Goal: Task Accomplishment & Management: Complete application form

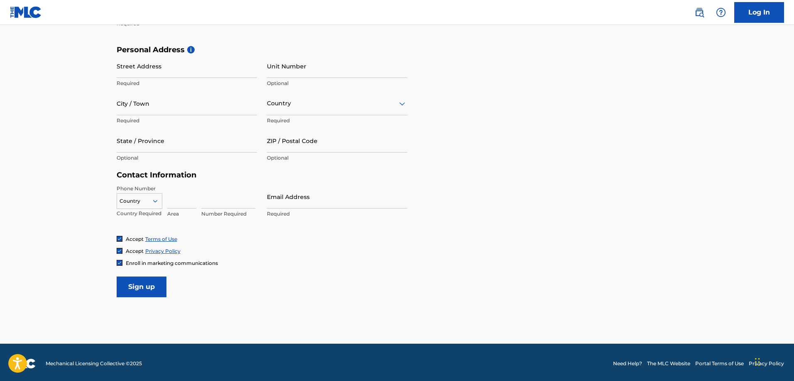
scroll to position [268, 0]
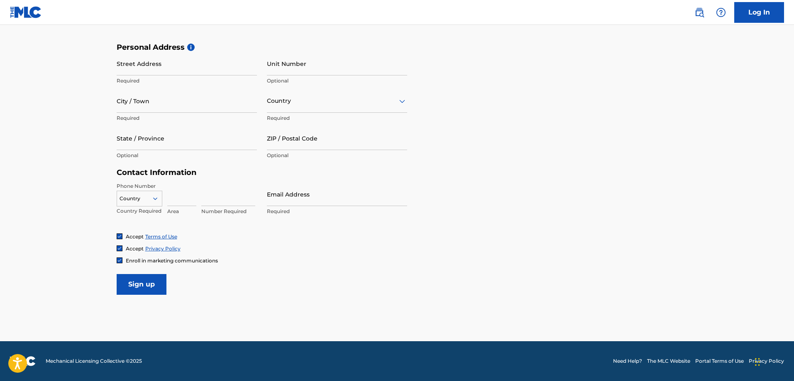
click at [152, 198] on icon at bounding box center [154, 198] width 7 height 7
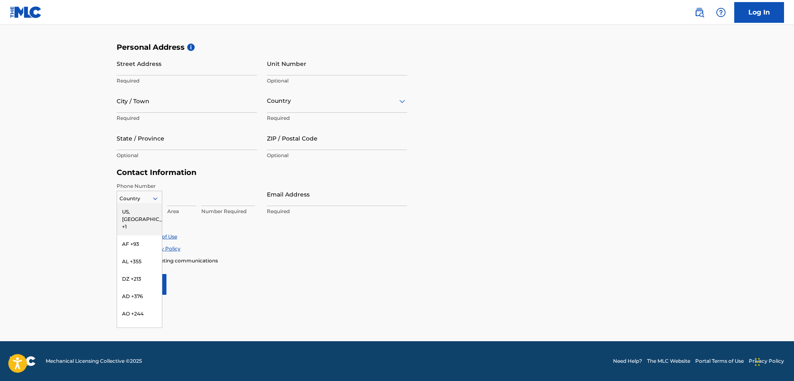
click at [133, 212] on div "US, [GEOGRAPHIC_DATA] +1" at bounding box center [139, 219] width 45 height 32
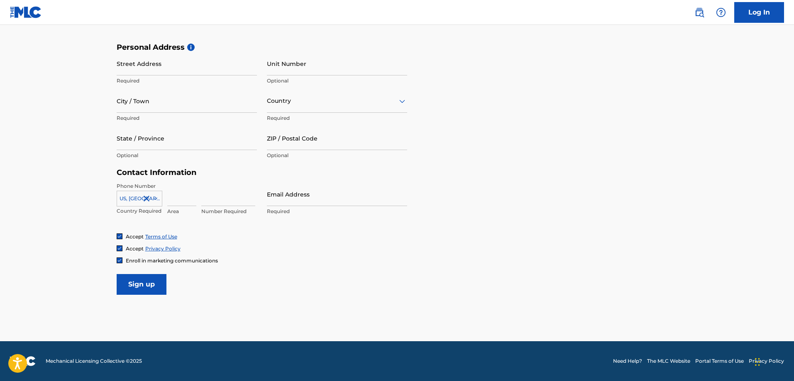
click at [152, 201] on icon at bounding box center [154, 198] width 7 height 7
click at [153, 200] on icon at bounding box center [154, 198] width 7 height 7
click at [357, 260] on div "Enroll in marketing communications" at bounding box center [397, 260] width 561 height 7
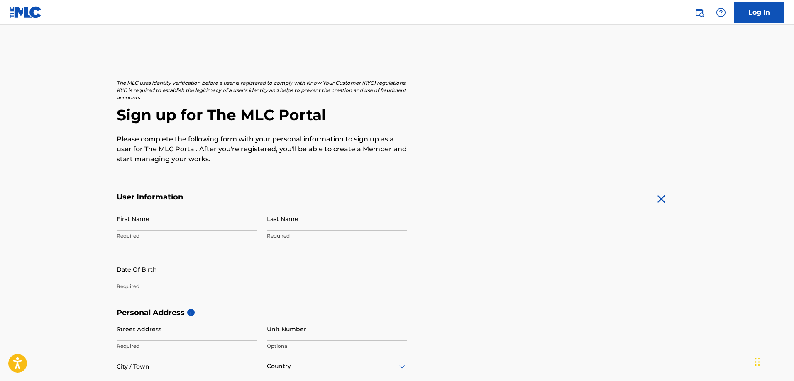
scroll to position [0, 0]
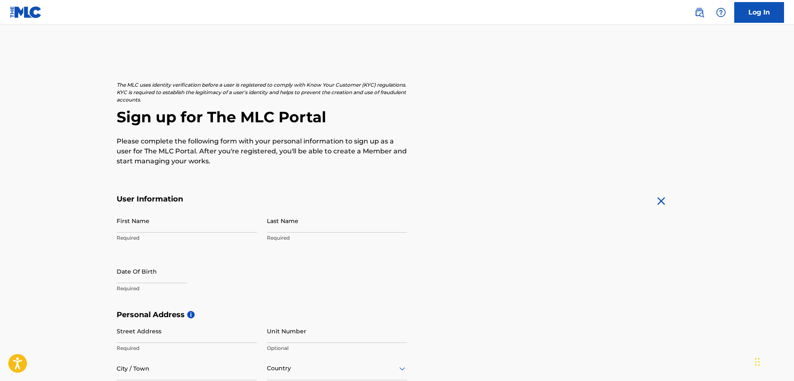
click at [170, 225] on input "First Name" at bounding box center [187, 221] width 140 height 24
type input "[PERSON_NAME]"
type input "2731 Snapfinger Manor"
type input "Decatur"
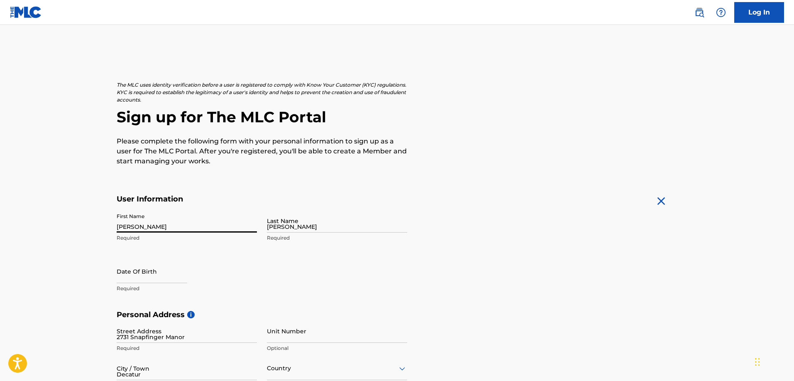
type input "[GEOGRAPHIC_DATA]"
type input "[US_STATE]"
type input "30035"
type input "347"
type input "4094126"
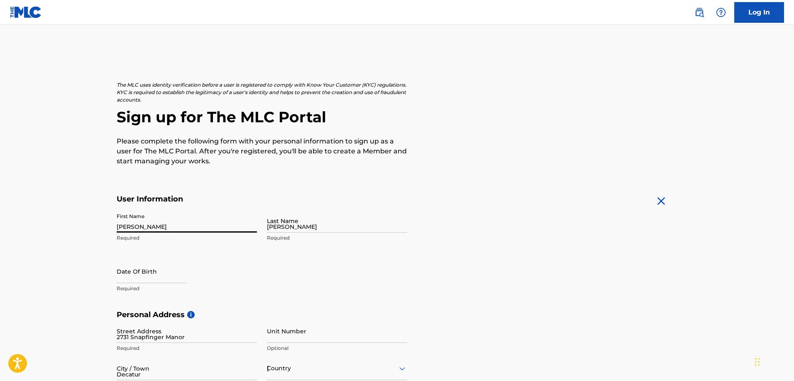
scroll to position [18, 0]
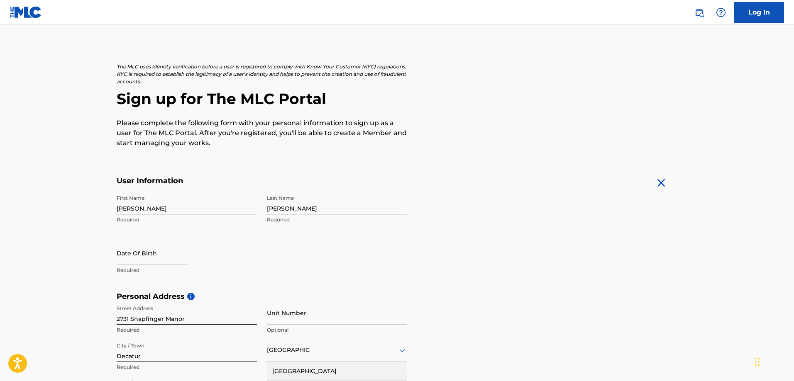
click at [313, 258] on div "First Name [PERSON_NAME] Required Last Name [PERSON_NAME] Required Date Of Birt…" at bounding box center [262, 241] width 290 height 101
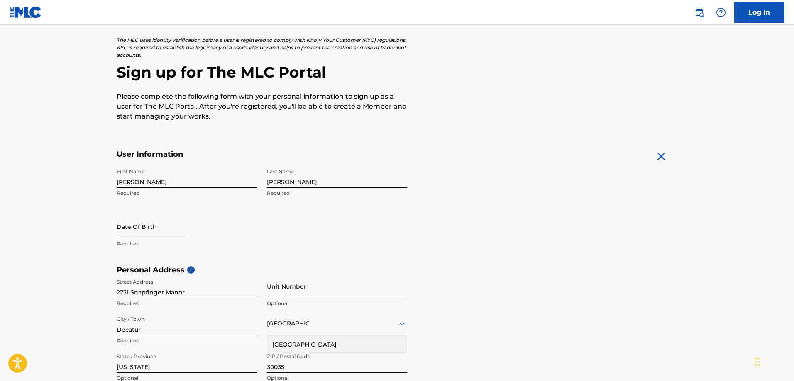
scroll to position [60, 0]
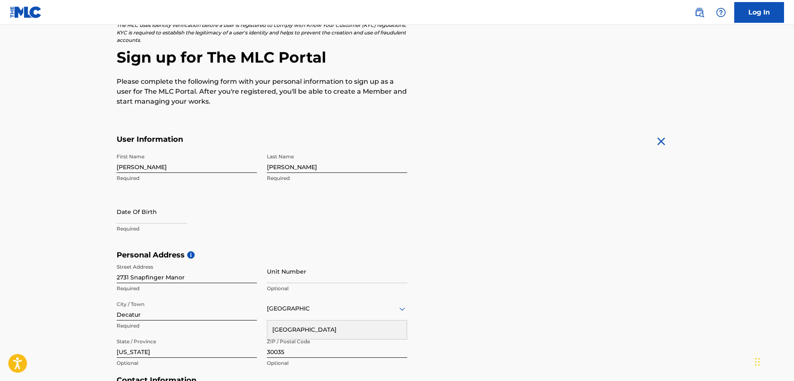
select select "7"
select select "2025"
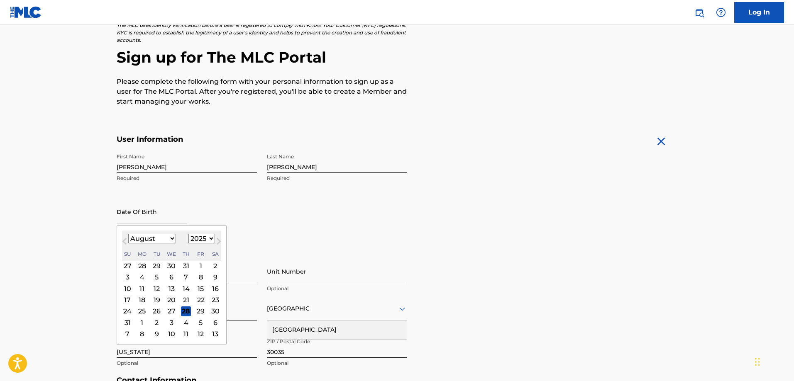
click at [140, 217] on input "text" at bounding box center [152, 212] width 71 height 24
click at [163, 239] on select "January February March April May June July August September October November De…" at bounding box center [152, 239] width 48 height 10
select select "10"
click at [128, 234] on select "January February March April May June July August September October November De…" at bounding box center [152, 239] width 48 height 10
click at [200, 235] on select "1899 1900 1901 1902 1903 1904 1905 1906 1907 1908 1909 1910 1911 1912 1913 1914…" at bounding box center [201, 239] width 27 height 10
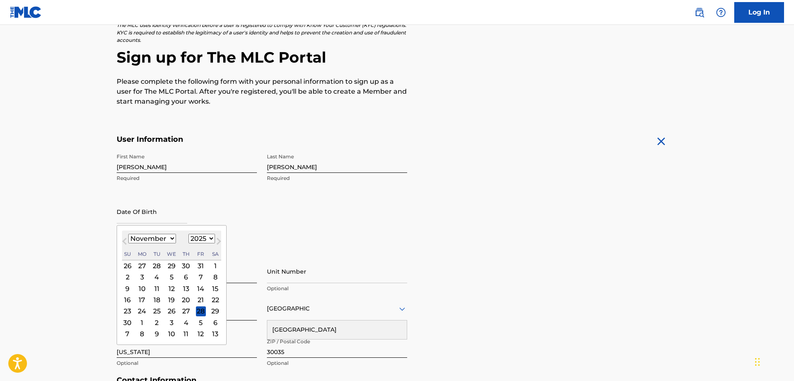
select select "1970"
click at [188, 234] on select "1899 1900 1901 1902 1903 1904 1905 1906 1907 1908 1909 1910 1911 1912 1913 1914…" at bounding box center [201, 239] width 27 height 10
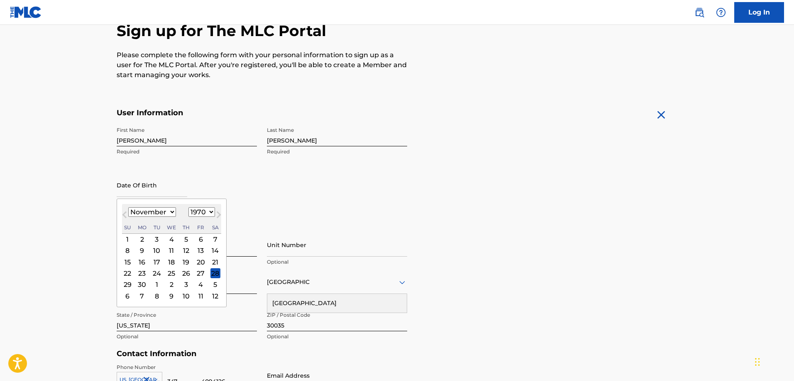
scroll to position [101, 0]
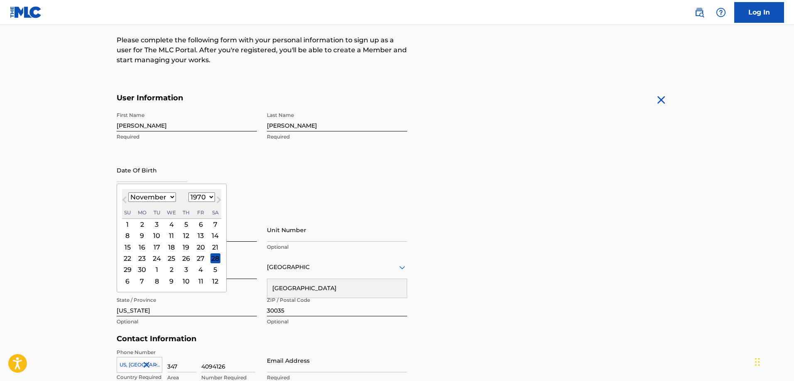
click at [212, 235] on div "14" at bounding box center [215, 236] width 10 height 10
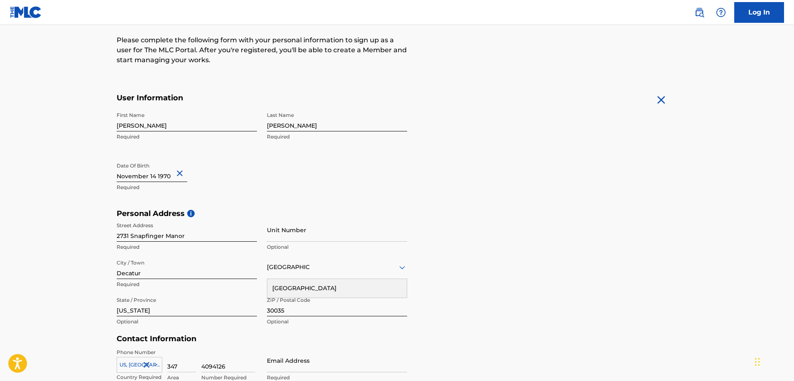
drag, startPoint x: 283, startPoint y: 190, endPoint x: 278, endPoint y: 192, distance: 5.8
click at [282, 190] on div "First Name [PERSON_NAME] Required Last Name [PERSON_NAME] Required Date Of Birt…" at bounding box center [262, 158] width 290 height 101
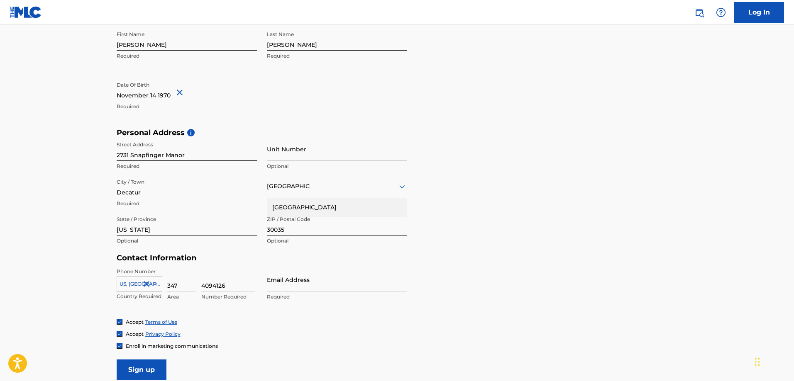
scroll to position [184, 0]
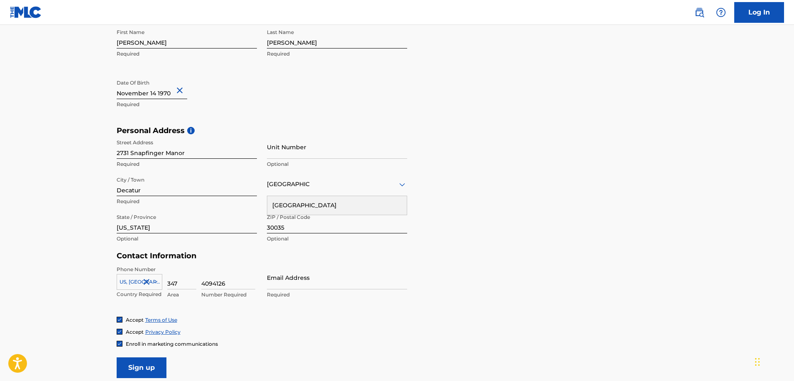
click at [358, 253] on h5 "Contact Information" at bounding box center [262, 256] width 290 height 10
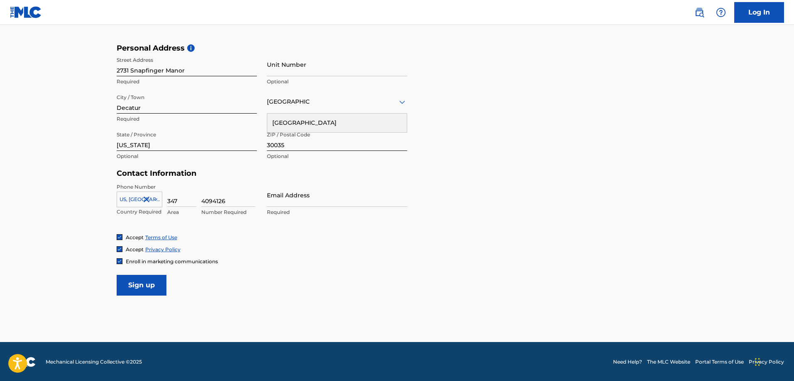
scroll to position [267, 0]
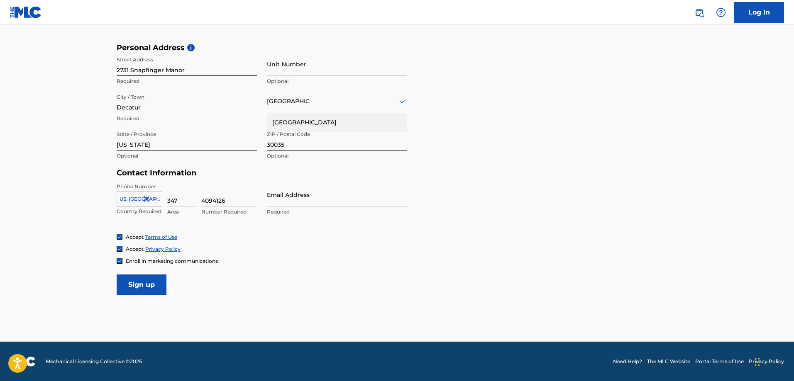
click at [279, 249] on div "Accept Privacy Policy" at bounding box center [397, 249] width 561 height 7
click at [202, 200] on input "4094126" at bounding box center [228, 195] width 54 height 24
click at [252, 247] on div "Accept Privacy Policy" at bounding box center [397, 249] width 561 height 7
click at [214, 201] on input "3474094126" at bounding box center [228, 195] width 54 height 24
drag, startPoint x: 212, startPoint y: 201, endPoint x: 185, endPoint y: 201, distance: 27.8
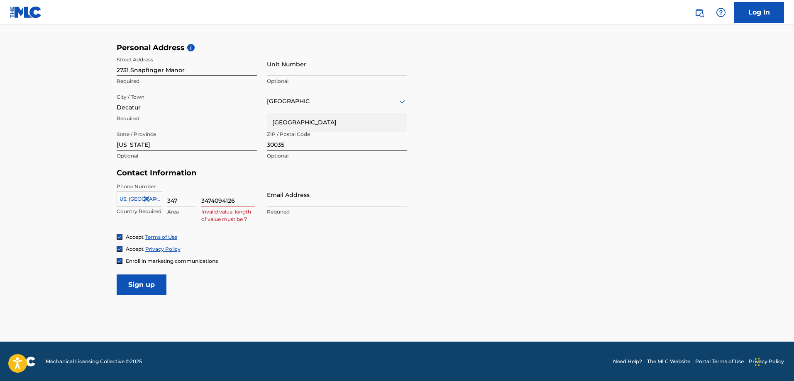
click at [185, 201] on div "[GEOGRAPHIC_DATA], [GEOGRAPHIC_DATA] +1 Country Required 347 Area 3474094126 In…" at bounding box center [187, 201] width 140 height 37
type input "4094126"
click at [279, 258] on div "Enroll in marketing communications" at bounding box center [397, 261] width 561 height 7
click at [275, 239] on div "Accept Terms of Use" at bounding box center [397, 237] width 561 height 7
click at [304, 202] on input "Email Address" at bounding box center [337, 195] width 140 height 24
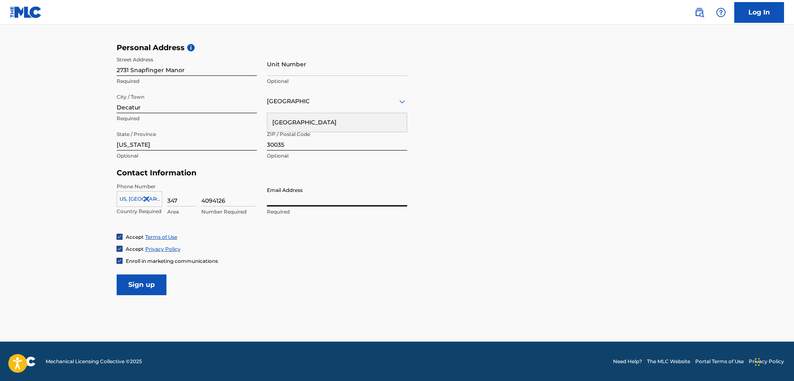
type input "[EMAIL_ADDRESS][DOMAIN_NAME]"
click at [282, 239] on div "Accept Terms of Use" at bounding box center [397, 237] width 561 height 7
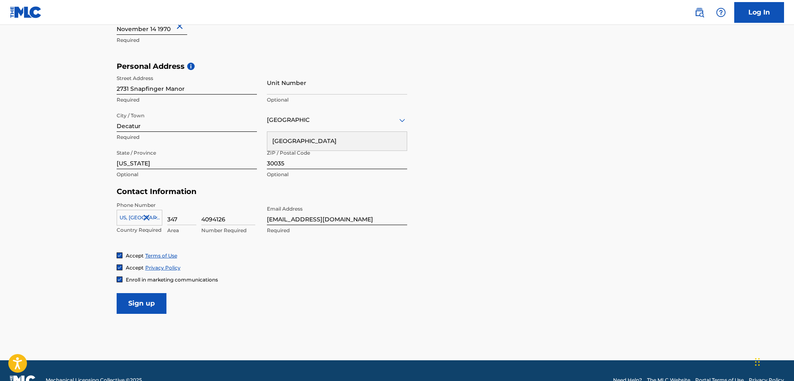
scroll to position [249, 0]
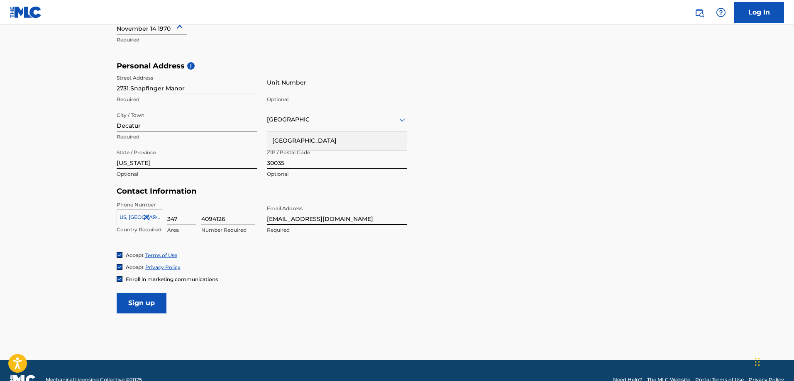
click at [139, 305] on input "Sign up" at bounding box center [142, 303] width 50 height 21
click at [381, 125] on div "Country [GEOGRAPHIC_DATA]" at bounding box center [337, 120] width 140 height 24
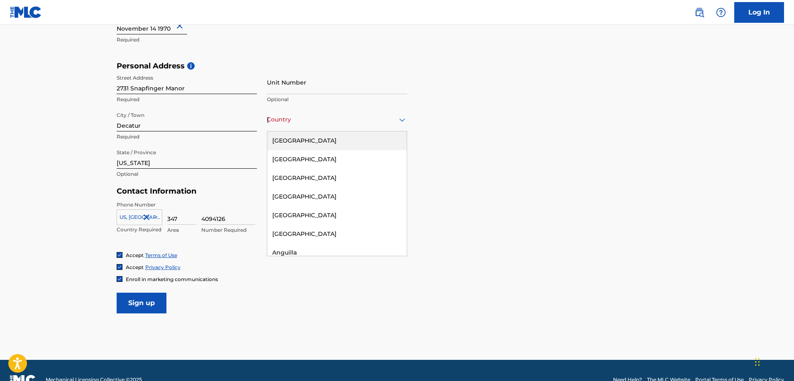
click at [355, 139] on div "[GEOGRAPHIC_DATA]" at bounding box center [336, 141] width 139 height 19
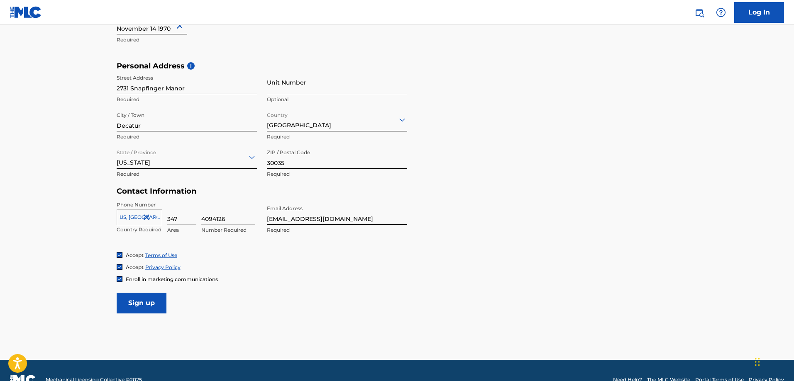
click at [139, 305] on input "Sign up" at bounding box center [142, 303] width 50 height 21
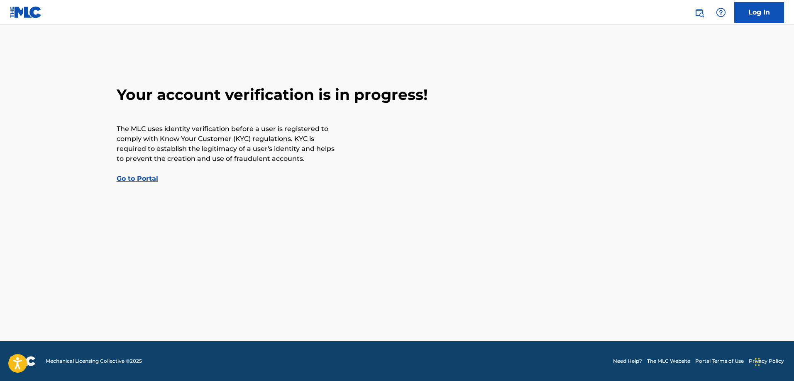
click at [145, 179] on link "Go to Portal" at bounding box center [137, 179] width 41 height 8
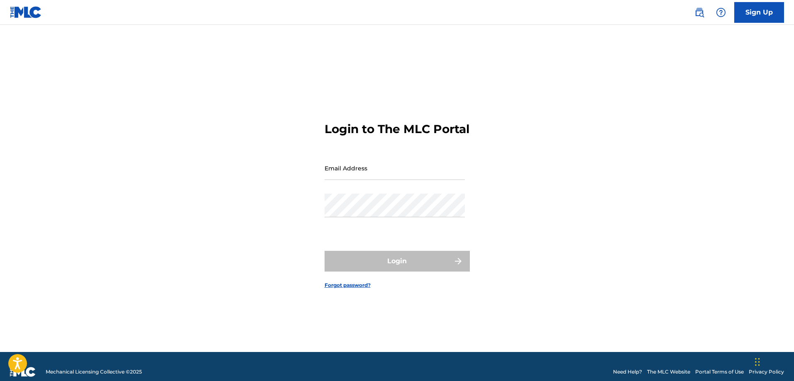
click at [775, 97] on main "Login to The MLC Portal Email Address Password Login Forgot password?" at bounding box center [397, 188] width 794 height 327
